Goal: Transaction & Acquisition: Purchase product/service

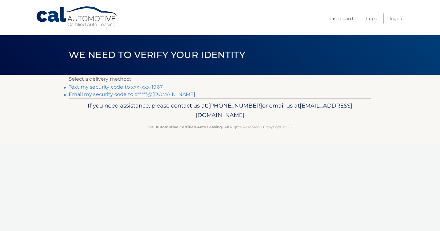
click at [117, 86] on link "Text my security code to xxx-xxx-1967" at bounding box center [116, 87] width 94 height 6
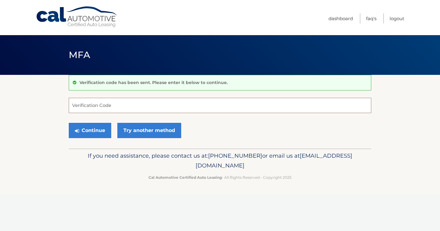
click at [99, 105] on input "Verification Code" at bounding box center [220, 105] width 302 height 15
type input "133494"
click at [97, 127] on button "Continue" at bounding box center [90, 130] width 42 height 15
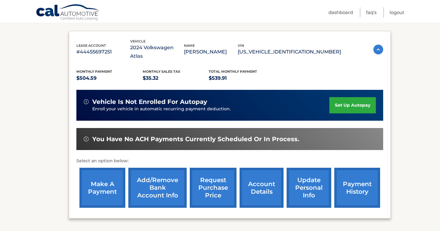
scroll to position [97, 0]
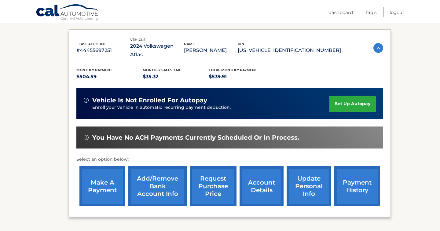
click at [100, 174] on link "make a payment" at bounding box center [102, 186] width 46 height 40
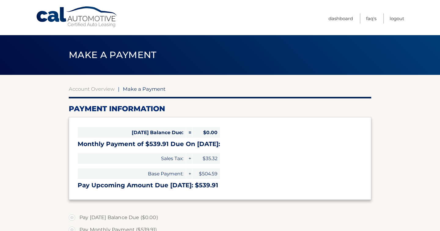
select select "ZTE5Y2I0OWUtNTNhOS00MzgzLTlkNWEtM2E2YTE5NTRjMzlh"
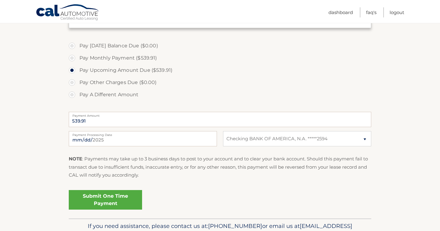
scroll to position [174, 0]
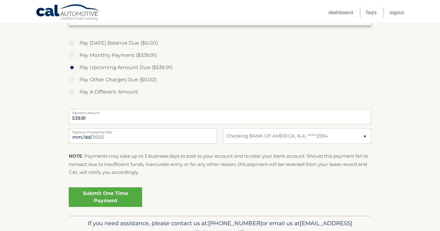
click at [107, 193] on link "Submit One Time Payment" at bounding box center [105, 197] width 73 height 20
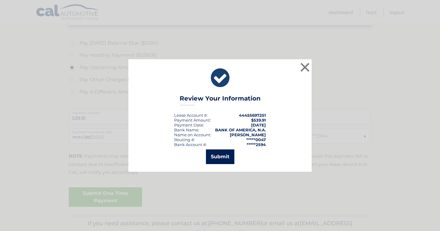
click at [214, 159] on button "Submit" at bounding box center [220, 156] width 28 height 15
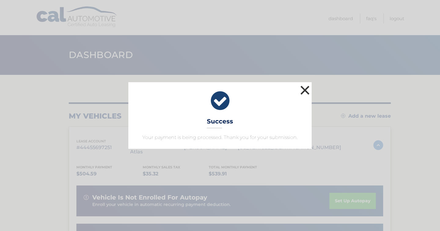
click at [307, 88] on button "×" at bounding box center [305, 90] width 12 height 12
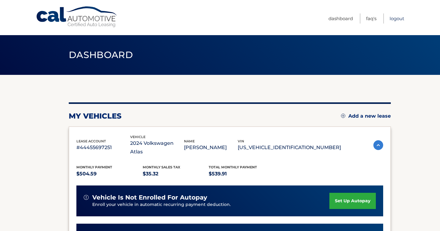
click at [395, 16] on link "Logout" at bounding box center [396, 18] width 15 height 10
